Goal: Task Accomplishment & Management: Manage account settings

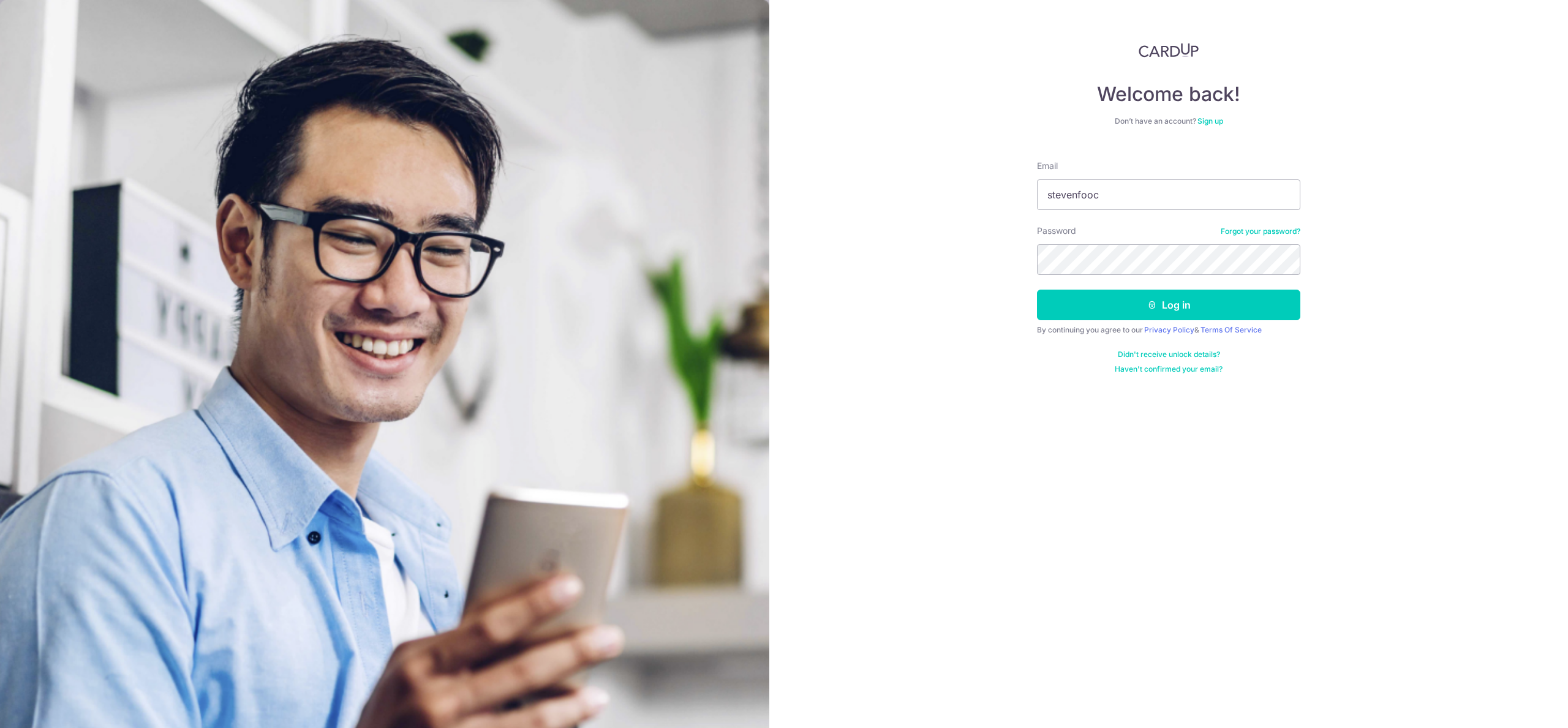
type input "[EMAIL_ADDRESS][DOMAIN_NAME]"
click at [1186, 305] on button "Log in" at bounding box center [1168, 305] width 263 height 31
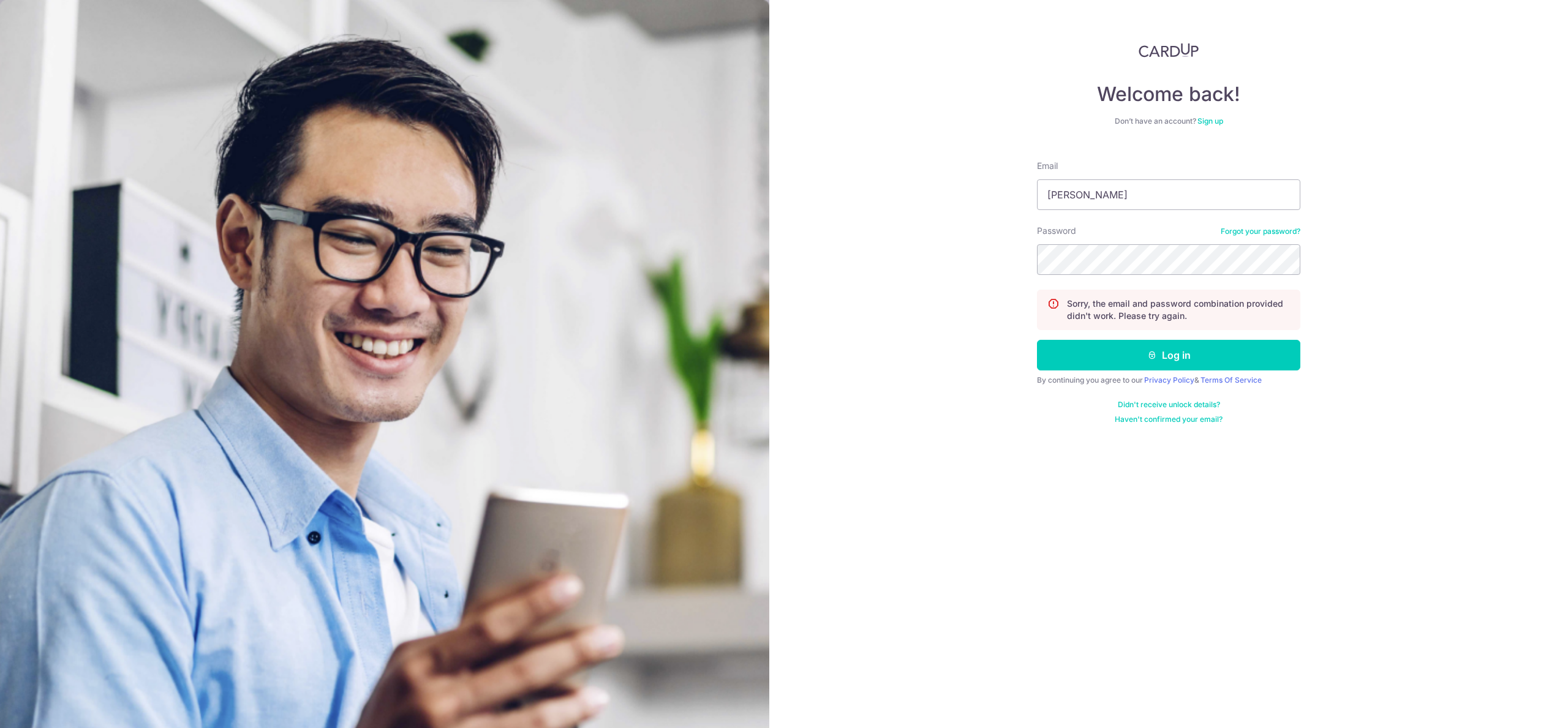
type input "[EMAIL_ADDRESS][DOMAIN_NAME]"
click at [1213, 359] on button "Log in" at bounding box center [1168, 355] width 263 height 31
click at [1091, 192] on input "Email" at bounding box center [1168, 194] width 263 height 31
type input "[EMAIL_ADDRESS][DOMAIN_NAME]"
click at [1199, 353] on button "Log in" at bounding box center [1168, 355] width 263 height 31
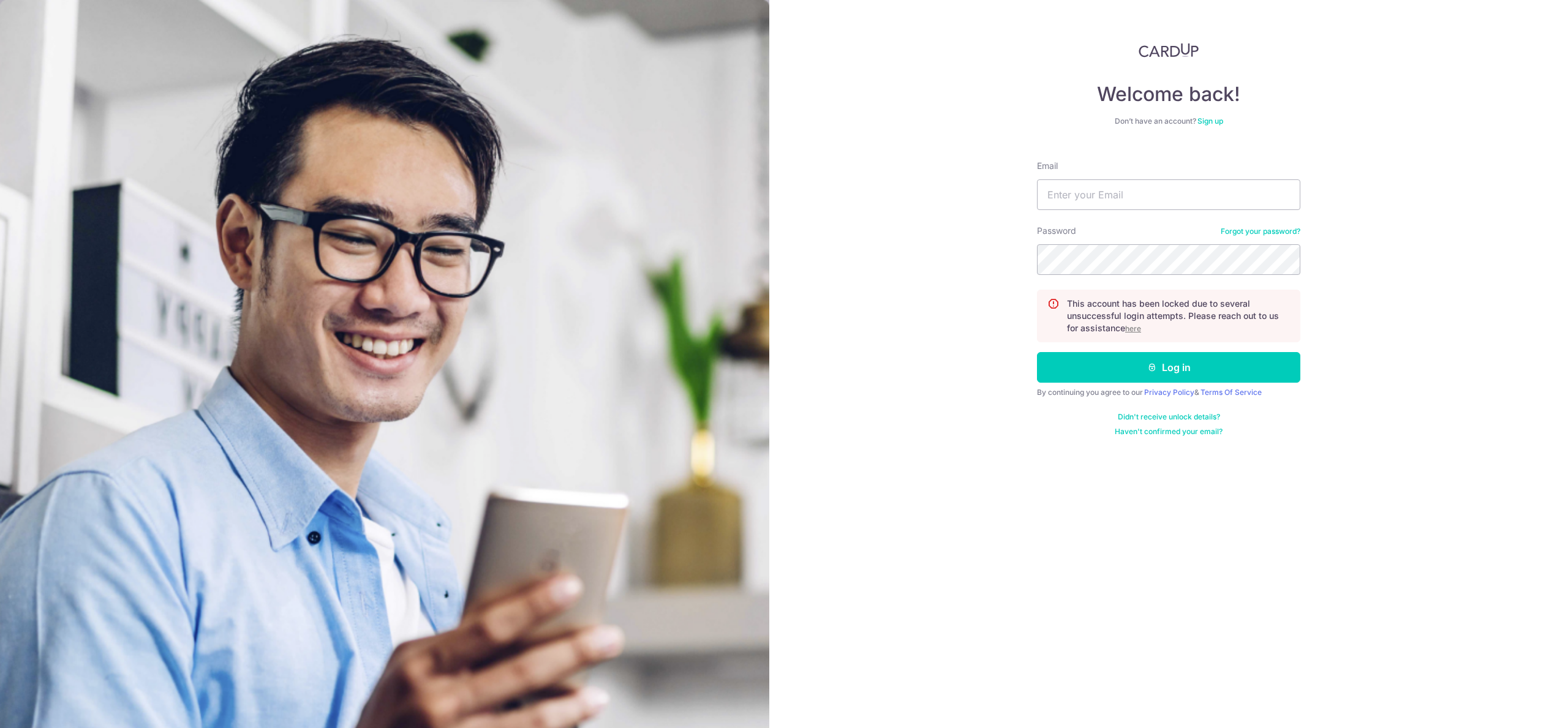
click at [1136, 328] on u "here" at bounding box center [1132, 328] width 16 height 9
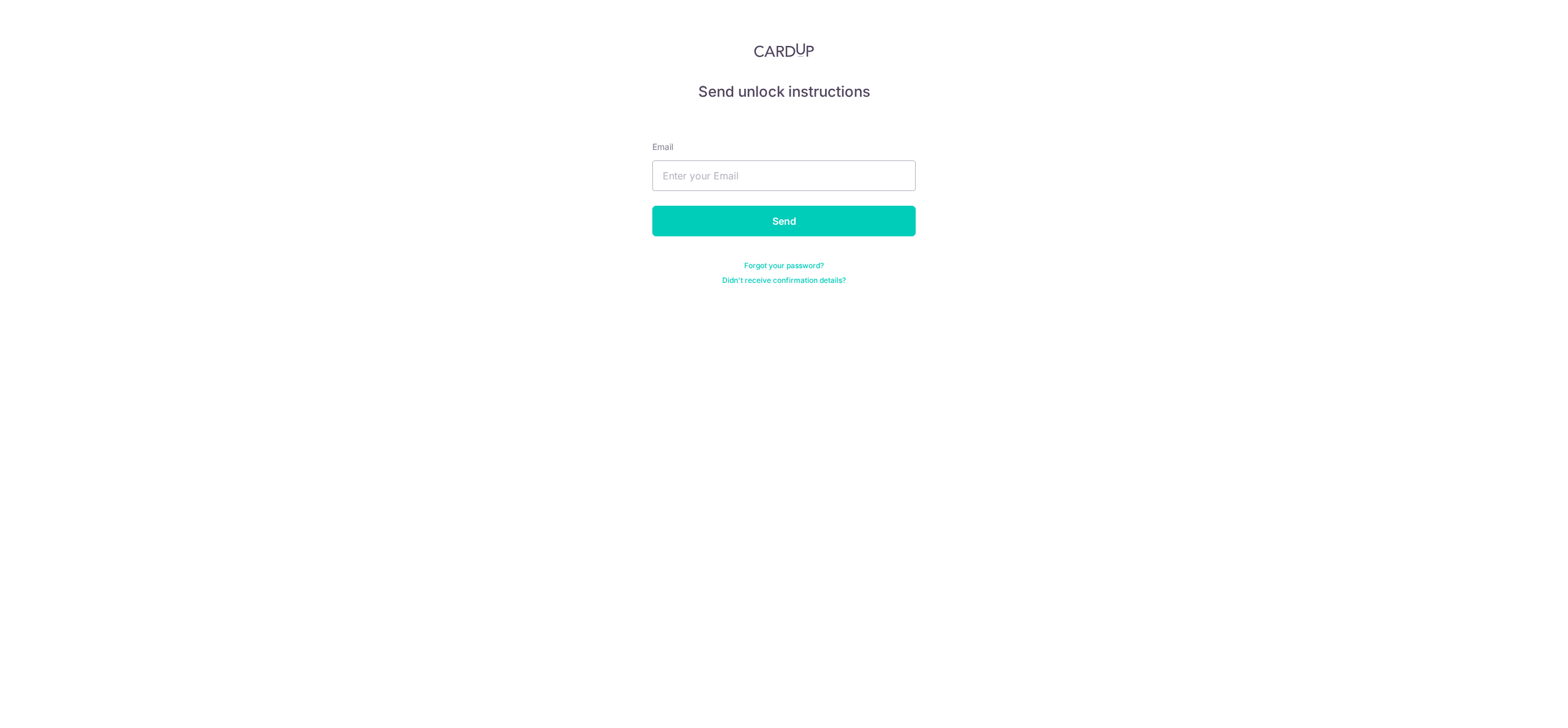
click at [736, 159] on div "Email" at bounding box center [784, 166] width 263 height 50
click at [738, 172] on input "text" at bounding box center [784, 176] width 263 height 31
type input "[EMAIL_ADDRESS][DOMAIN_NAME]"
click at [814, 221] on input "Send" at bounding box center [784, 221] width 263 height 31
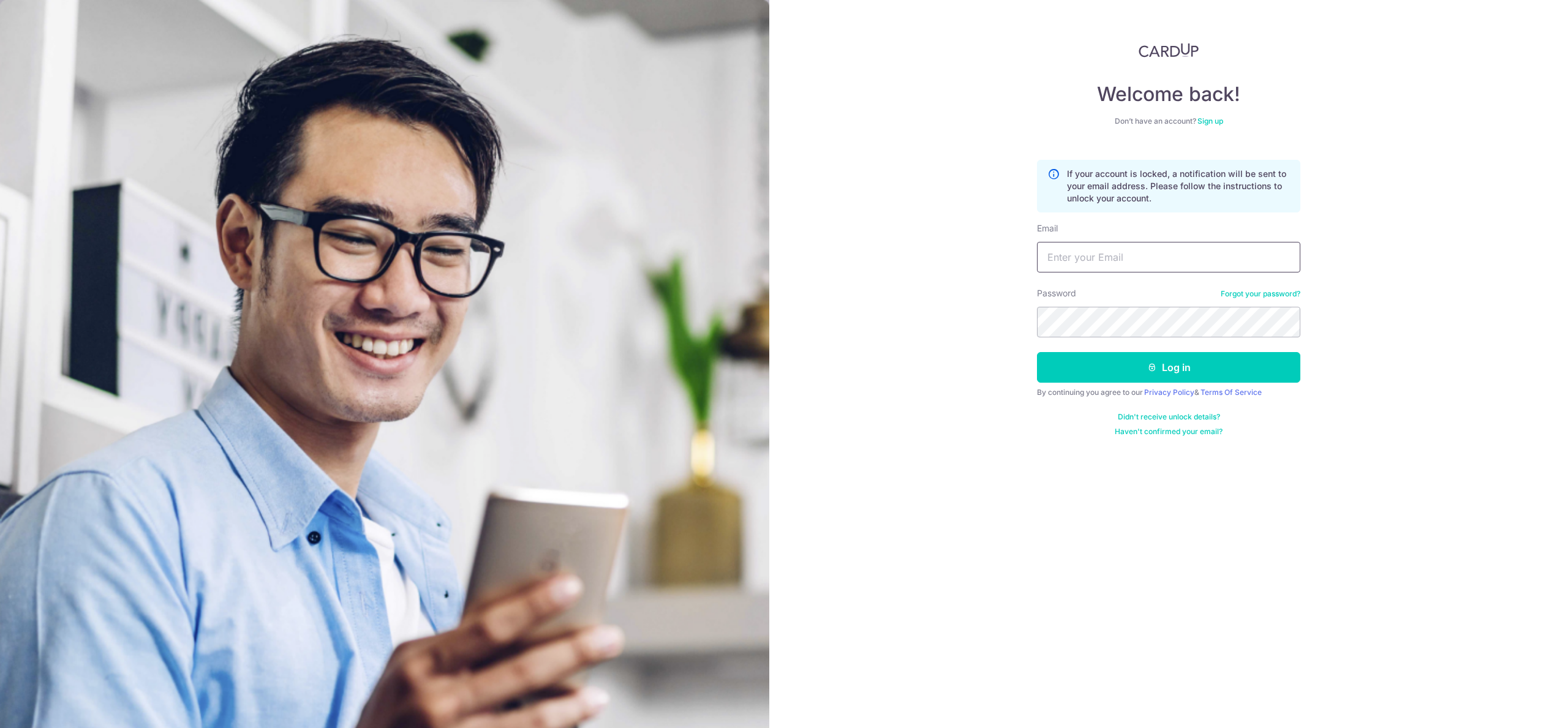
click at [1106, 256] on input "Email" at bounding box center [1168, 257] width 263 height 31
type input "[EMAIL_ADDRESS][DOMAIN_NAME]"
click at [1172, 372] on button "Log in" at bounding box center [1168, 367] width 263 height 31
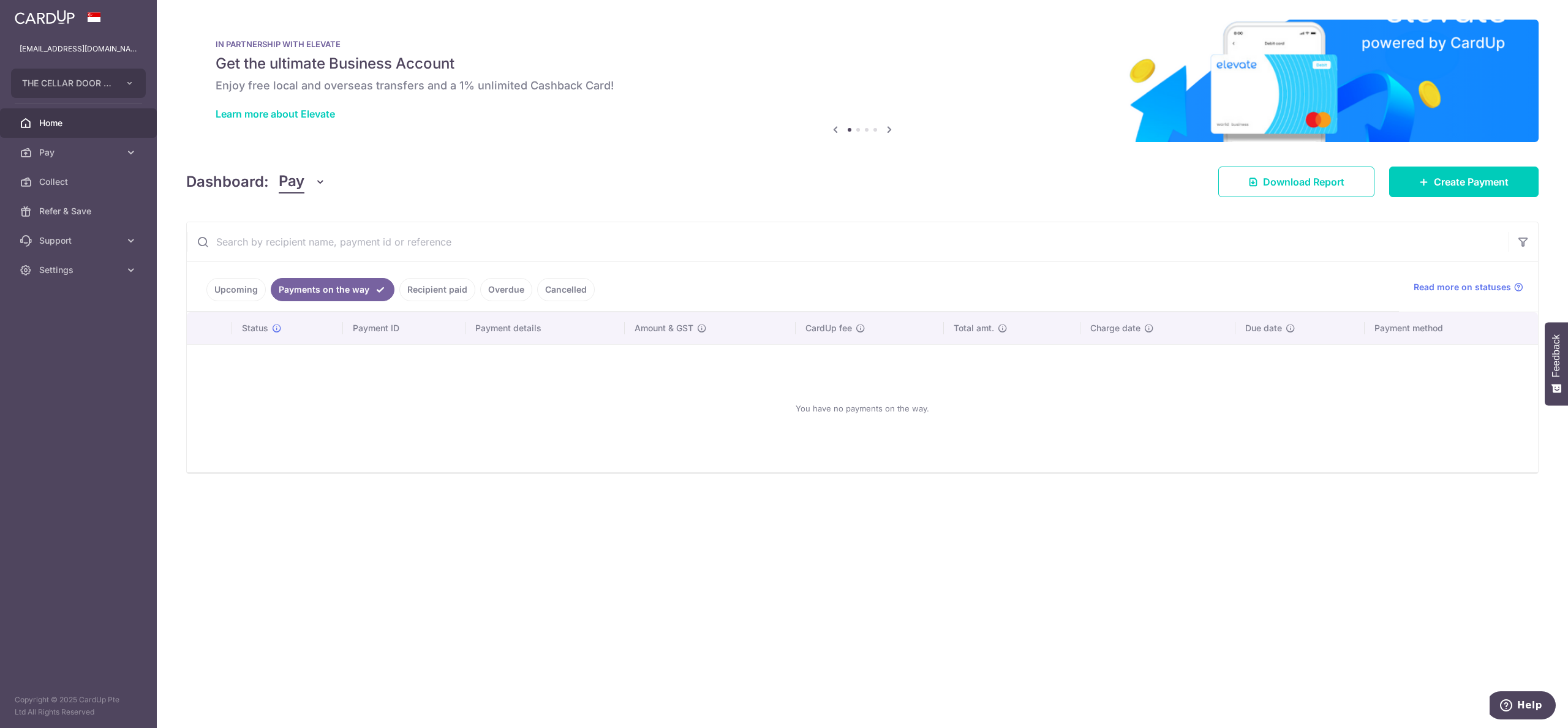
click at [228, 289] on link "Upcoming" at bounding box center [236, 290] width 59 height 23
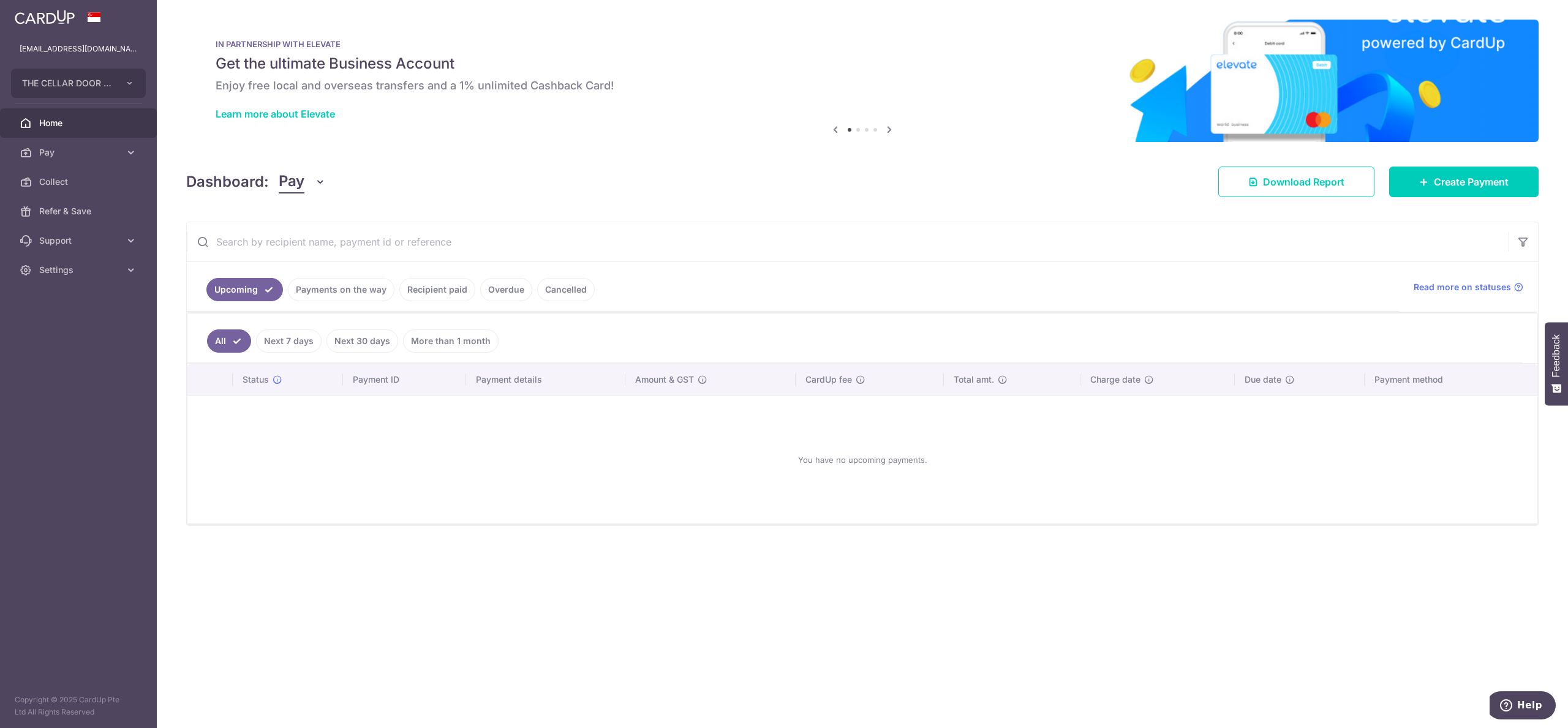
click at [339, 295] on link "Payments on the way" at bounding box center [341, 290] width 107 height 23
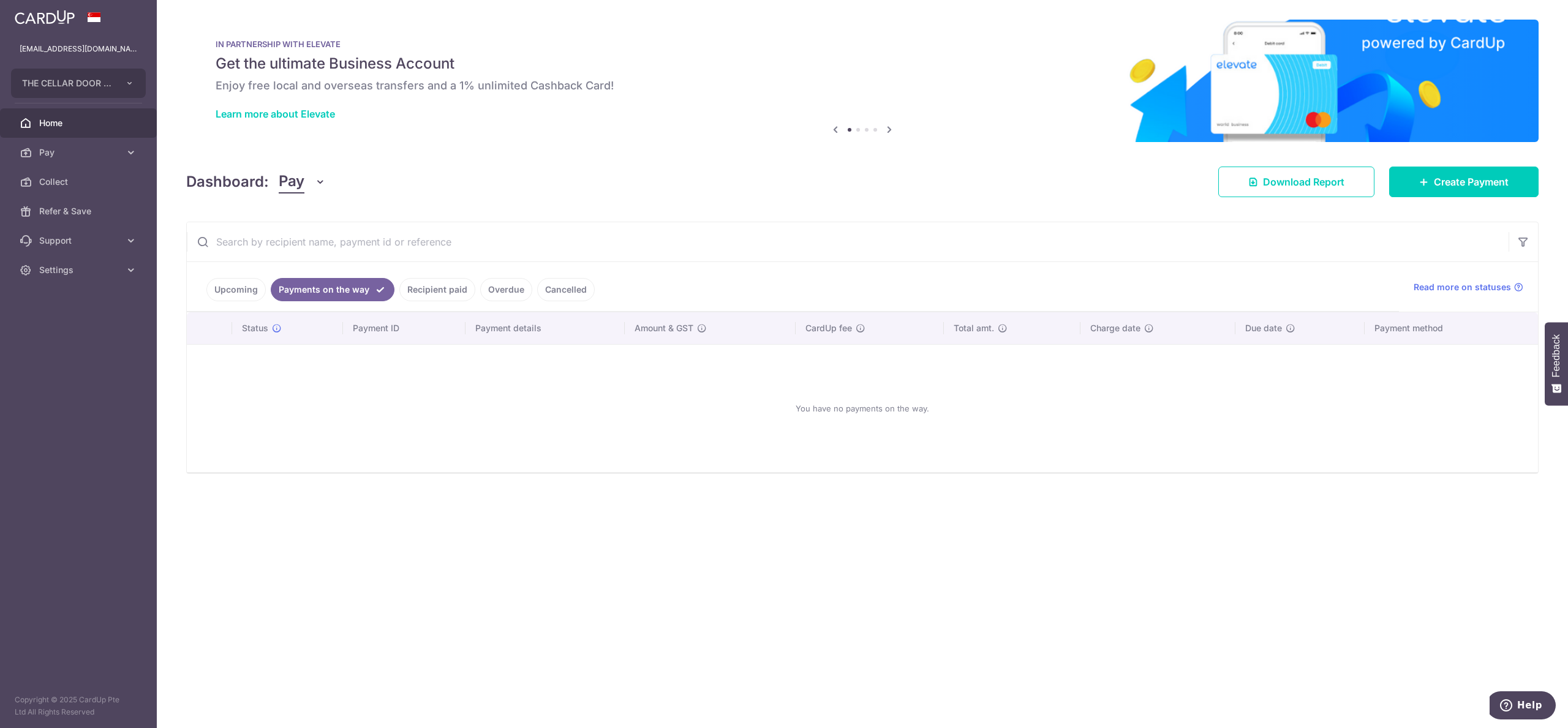
click at [417, 289] on link "Recipient paid" at bounding box center [437, 290] width 76 height 23
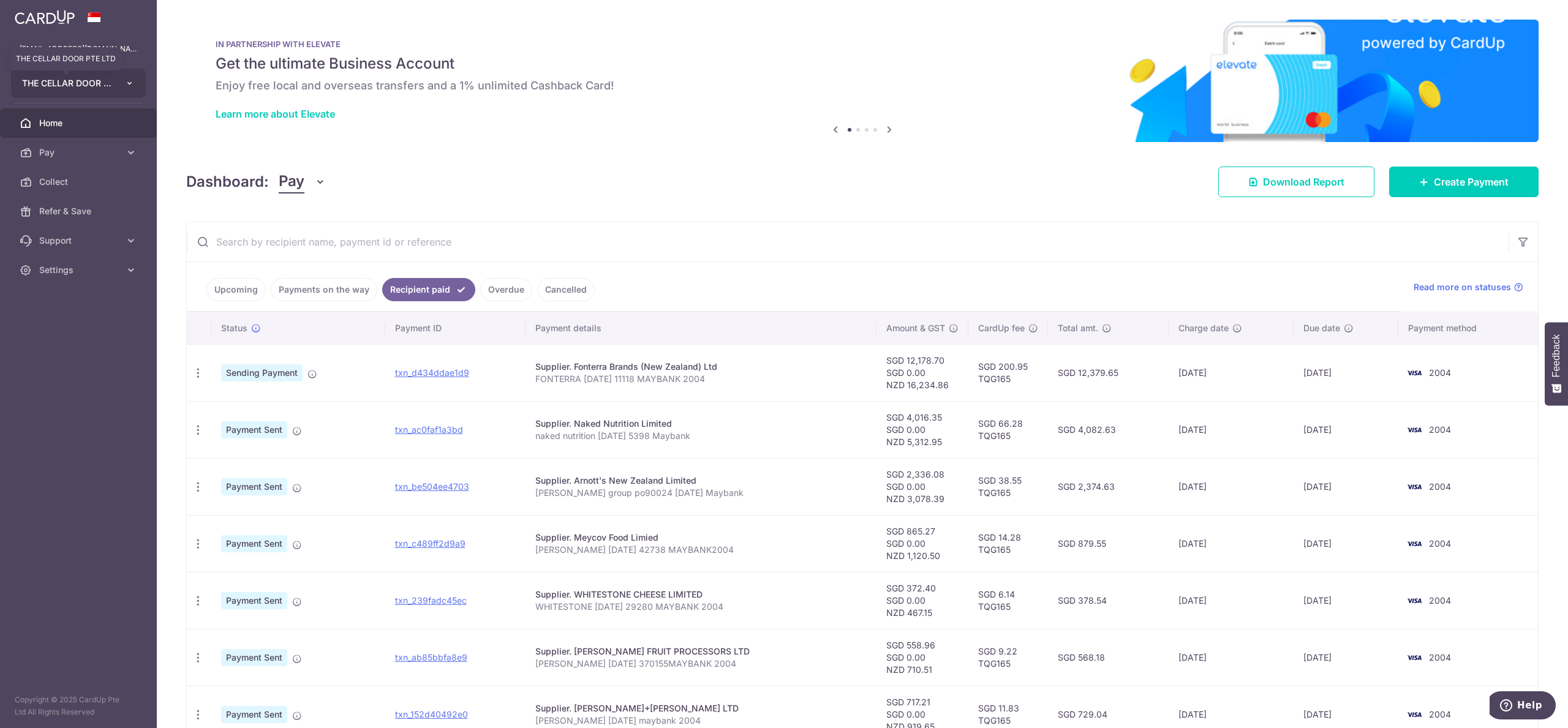
click at [75, 84] on span "THE CELLAR DOOR PTE LTD" at bounding box center [67, 83] width 91 height 12
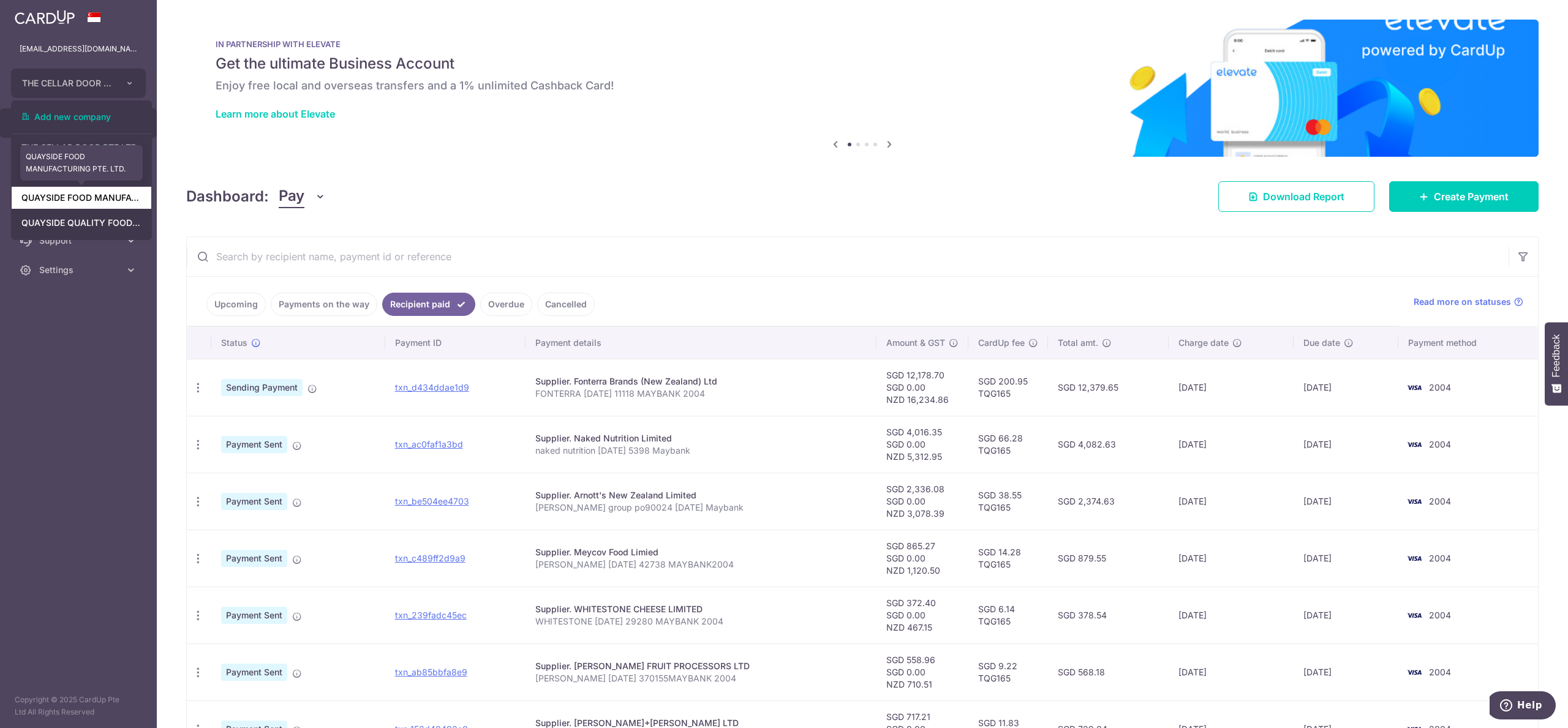
click at [64, 203] on link "QUAYSIDE FOOD MANUFACTURING PTE. LTD." at bounding box center [82, 197] width 140 height 22
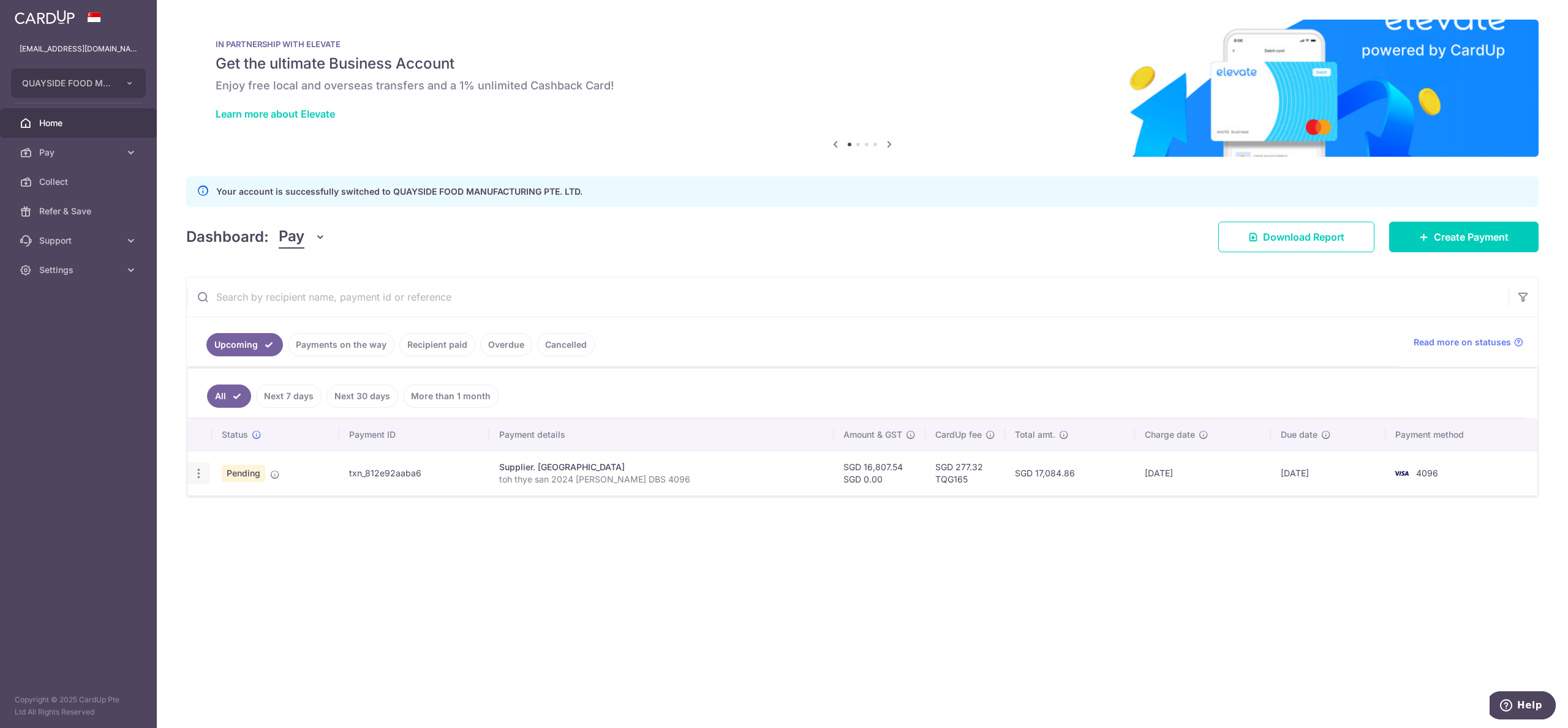
click at [197, 476] on icon "button" at bounding box center [198, 473] width 12 height 12
click at [868, 235] on div "Dashboard: Pay Pay Collect Download Report Create Payment" at bounding box center [861, 234] width 1352 height 36
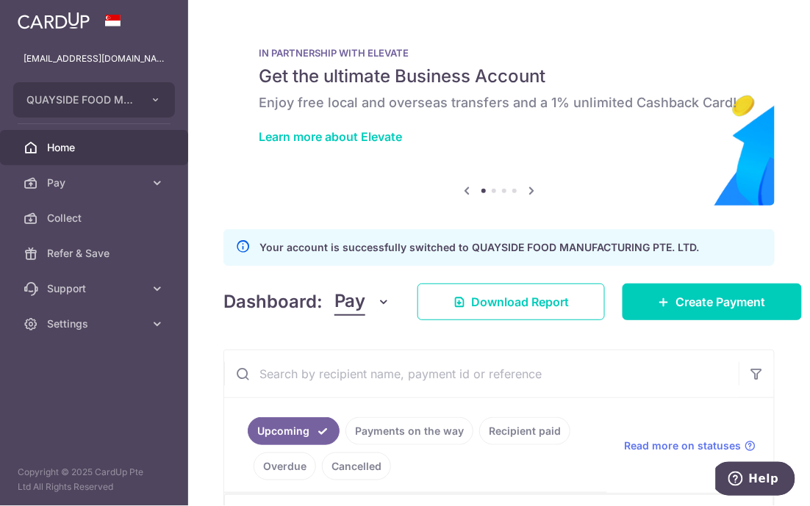
scroll to position [196, 0]
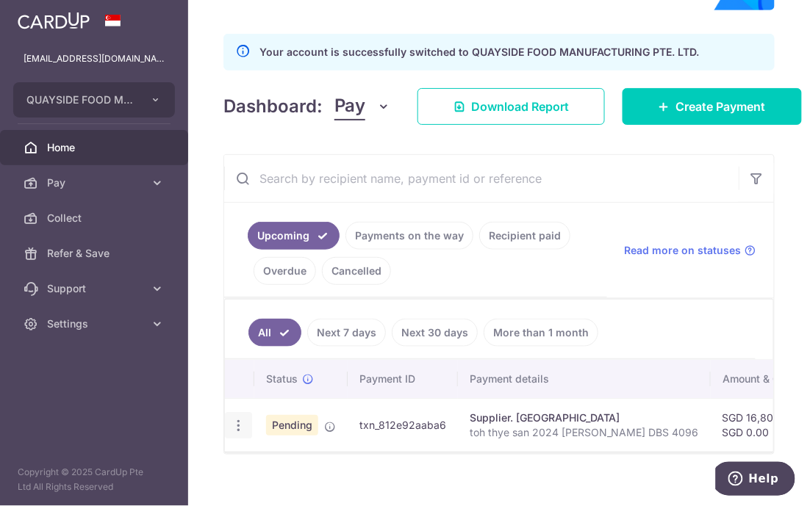
click at [234, 425] on icon "button" at bounding box center [238, 425] width 15 height 15
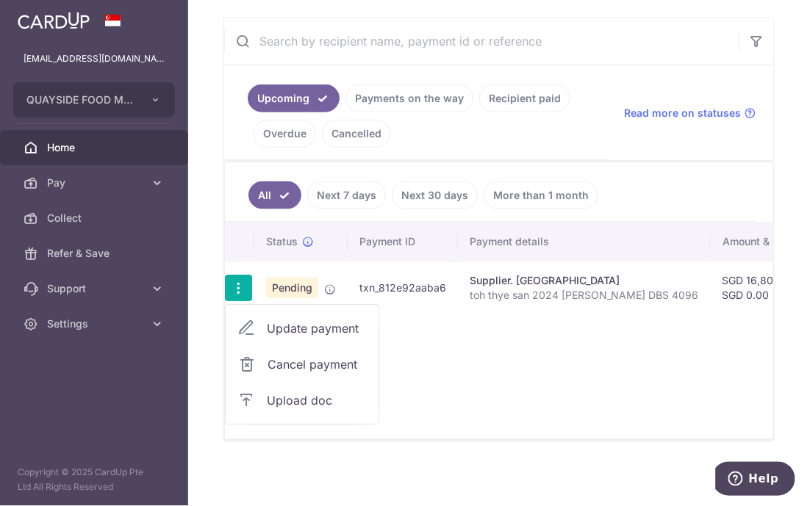
scroll to position [348, 0]
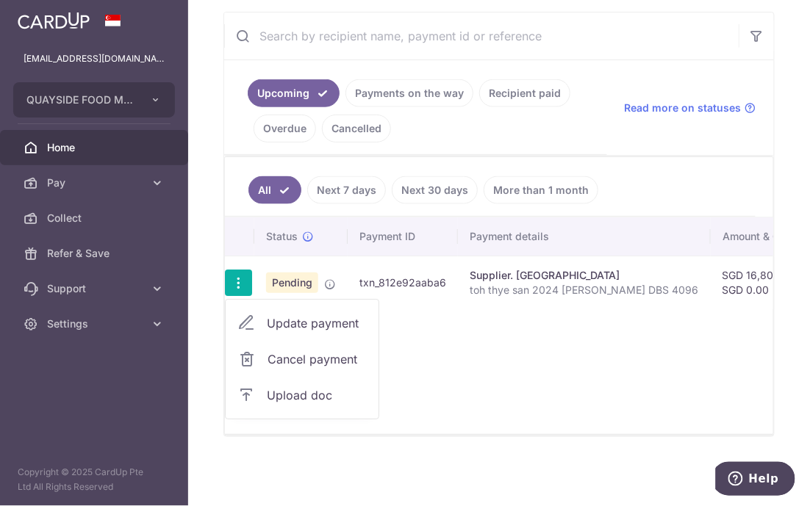
click at [290, 393] on span "Upload doc" at bounding box center [317, 396] width 100 height 18
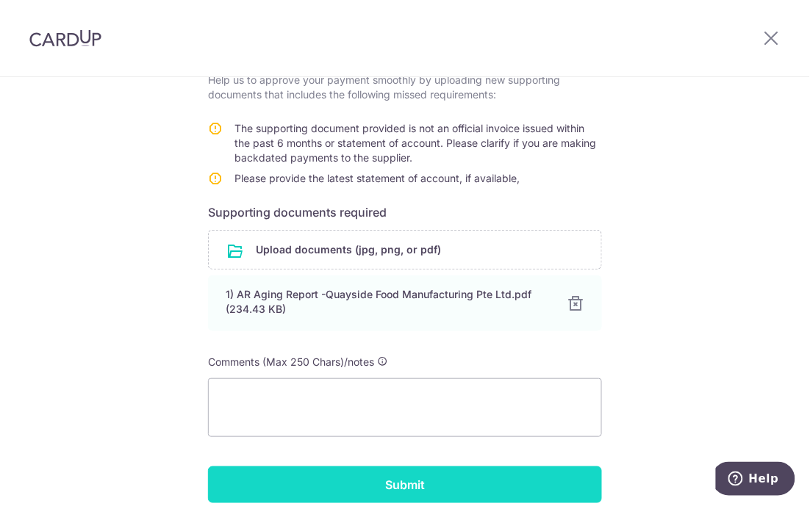
click at [388, 484] on input "Submit" at bounding box center [405, 485] width 394 height 37
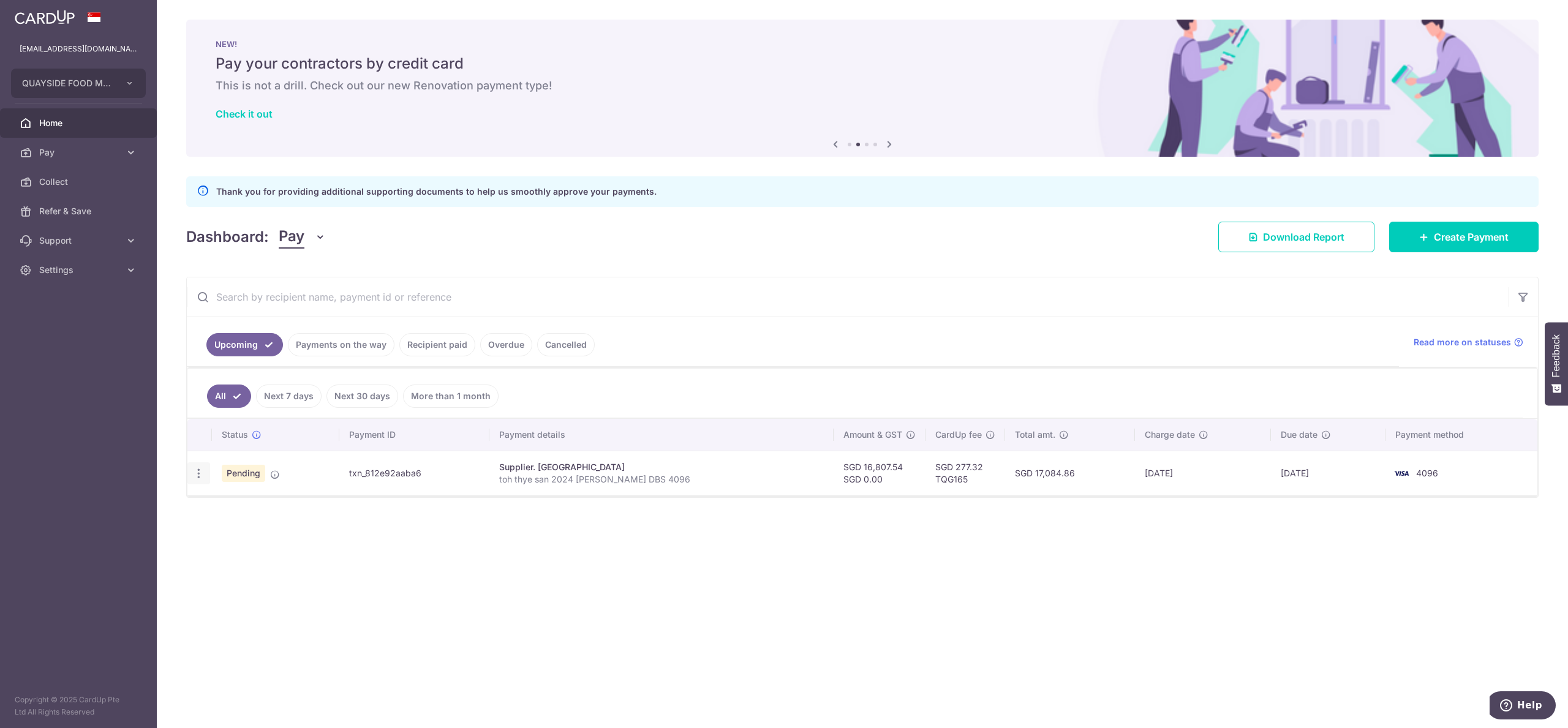
click at [196, 421] on icon "button" at bounding box center [198, 473] width 12 height 12
click at [239, 421] on span "Upload doc" at bounding box center [264, 567] width 83 height 15
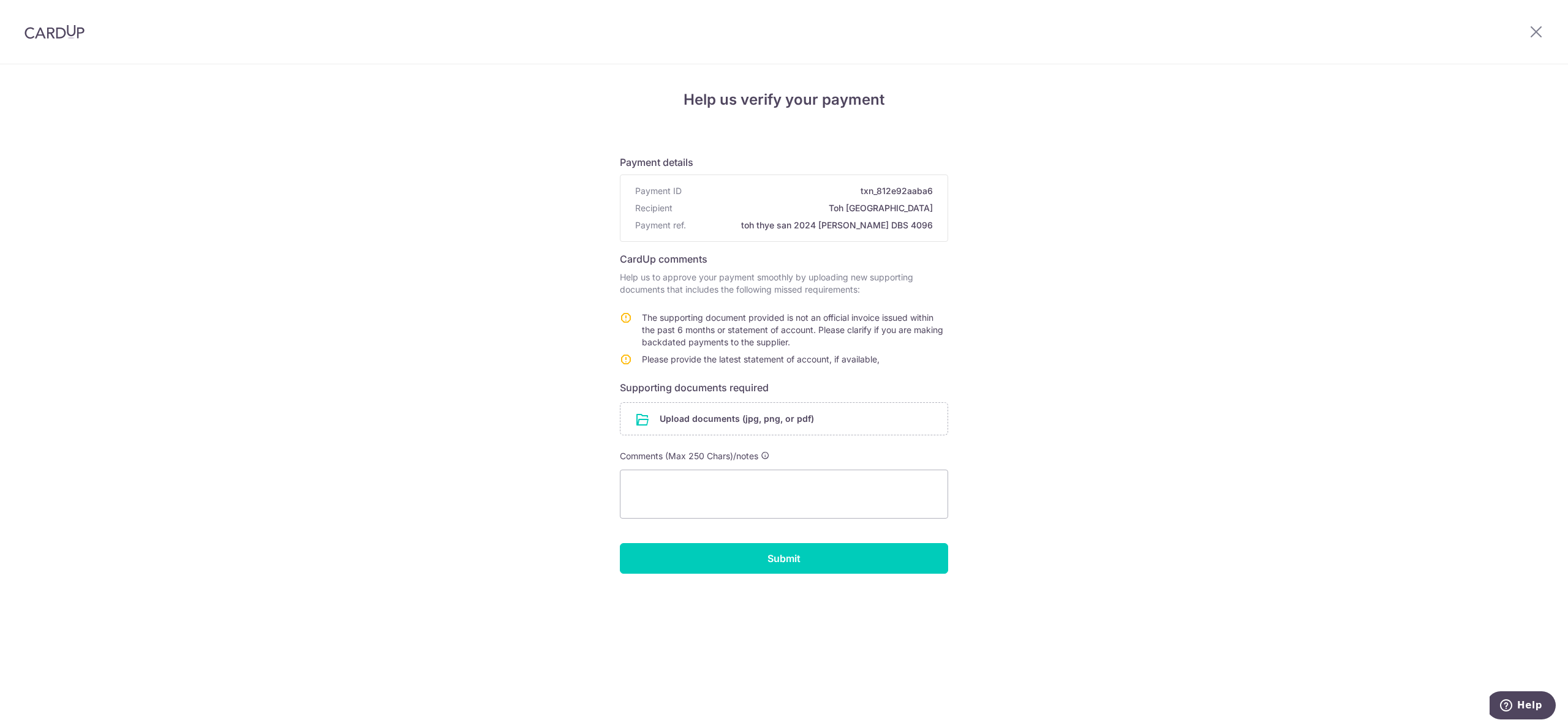
click at [1191, 188] on div "Help us verify your payment Payment details Payment ID txn_812e92aaba6 Recipien…" at bounding box center [784, 396] width 1568 height 664
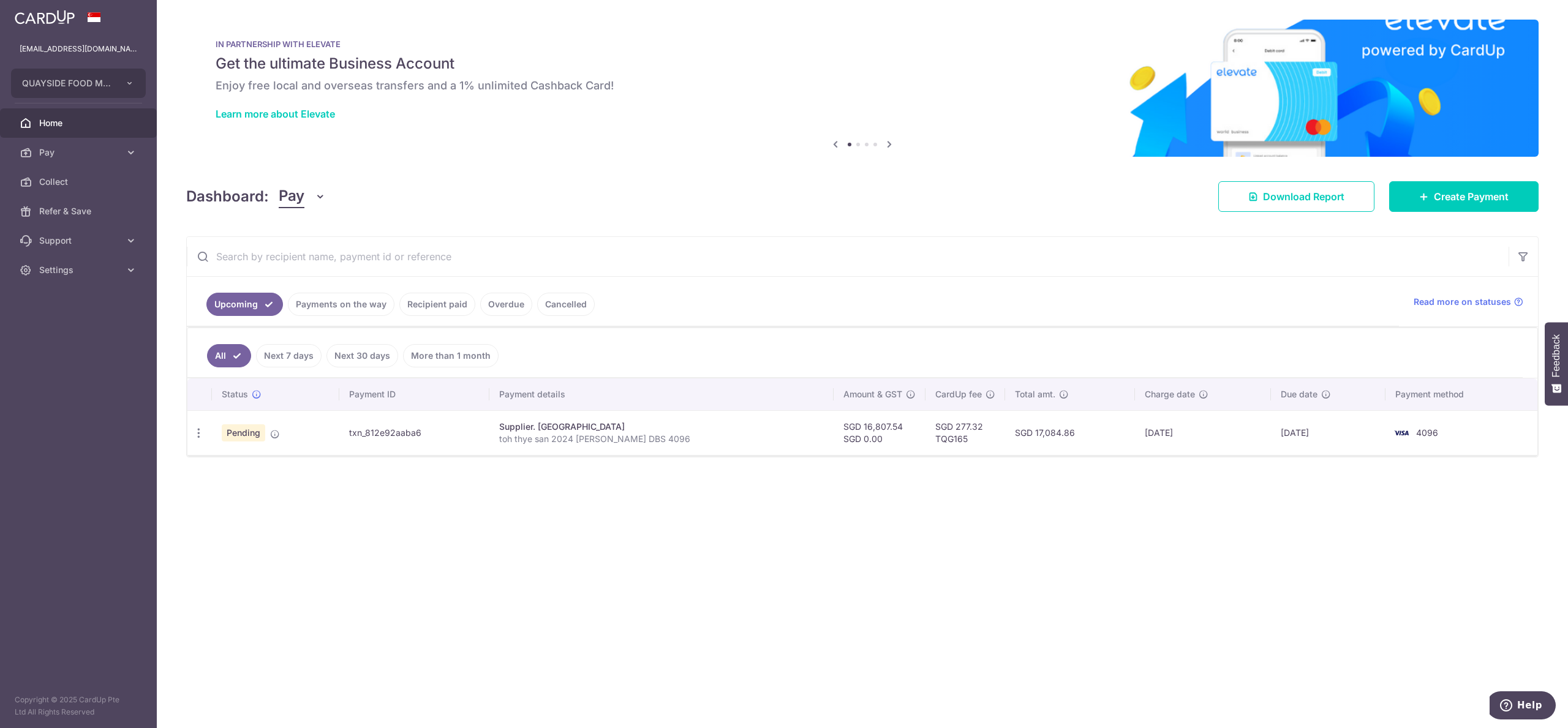
click at [57, 382] on aside "[EMAIL_ADDRESS][DOMAIN_NAME] QUAYSIDE FOOD MANUFACTURING PTE. LTD. Add new comp…" at bounding box center [78, 364] width 157 height 728
click at [62, 140] on link "Pay" at bounding box center [78, 152] width 157 height 29
